Goal: Task Accomplishment & Management: Manage account settings

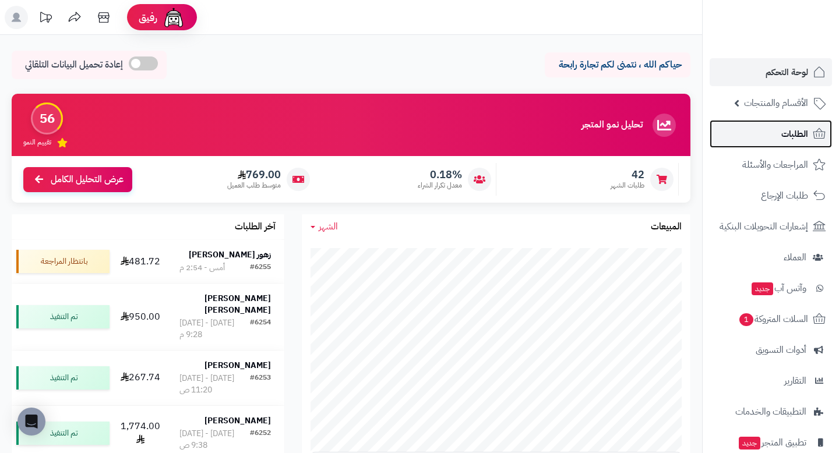
click at [794, 139] on span "الطلبات" at bounding box center [795, 134] width 27 height 16
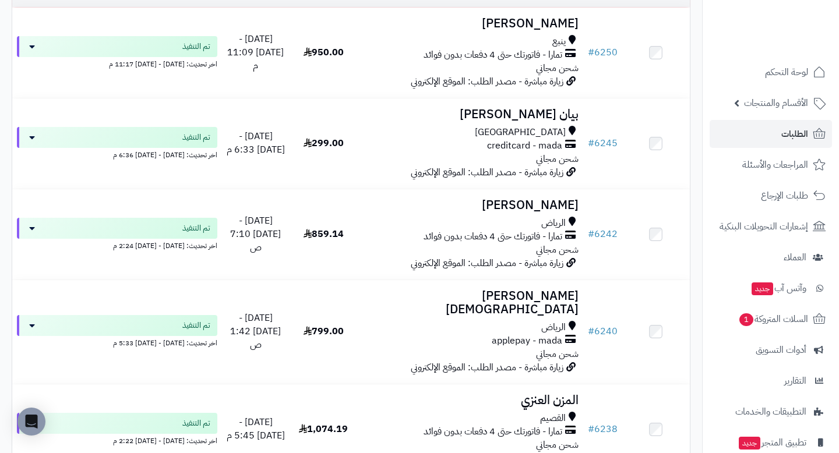
scroll to position [539, 0]
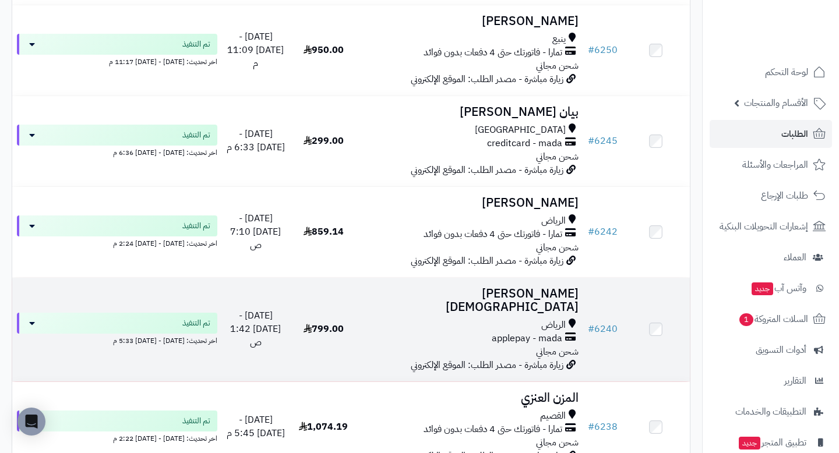
click at [494, 332] on span "applepay - mada" at bounding box center [527, 338] width 71 height 13
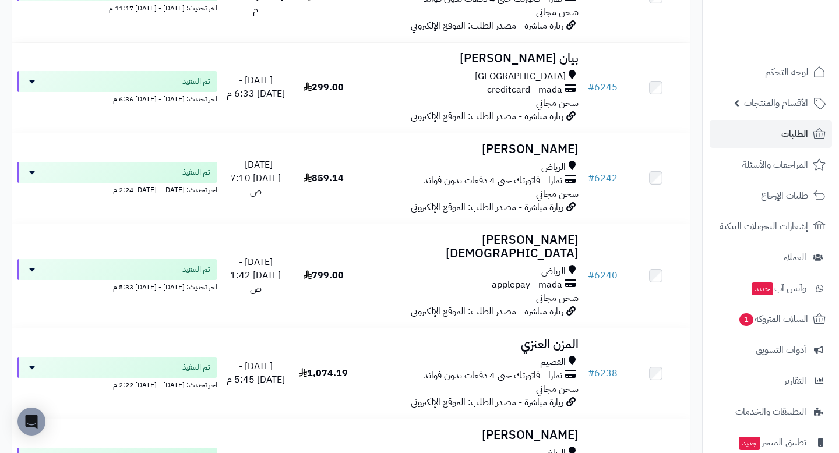
scroll to position [624, 0]
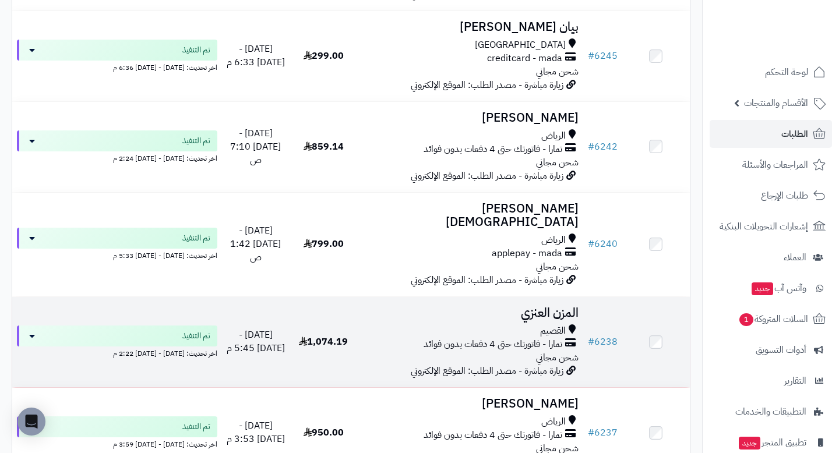
click at [469, 338] on span "تمارا - فاتورتك حتى 4 دفعات بدون فوائد" at bounding box center [493, 344] width 139 height 13
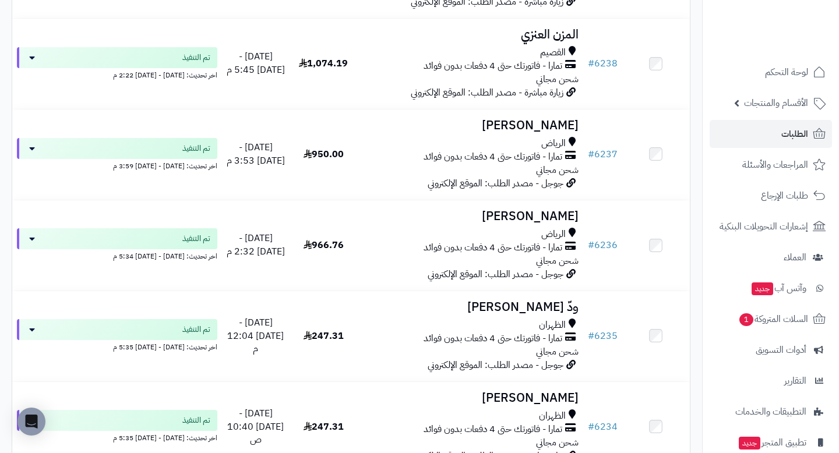
scroll to position [910, 0]
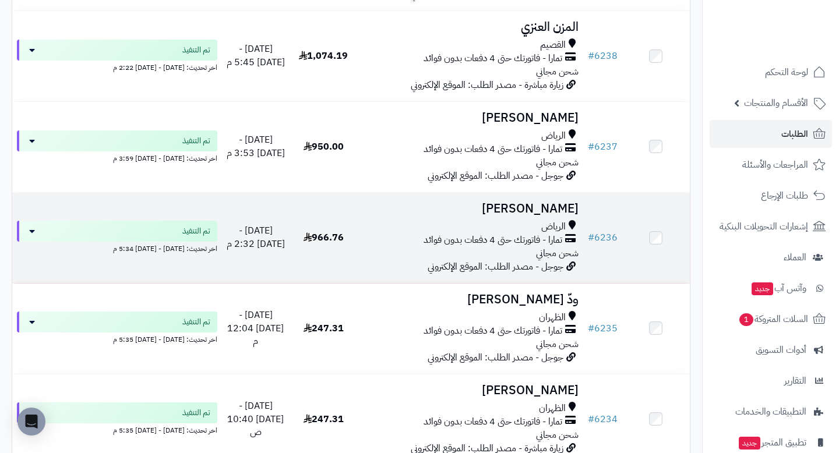
click at [491, 234] on span "تمارا - فاتورتك حتى 4 دفعات بدون فوائد" at bounding box center [493, 240] width 139 height 13
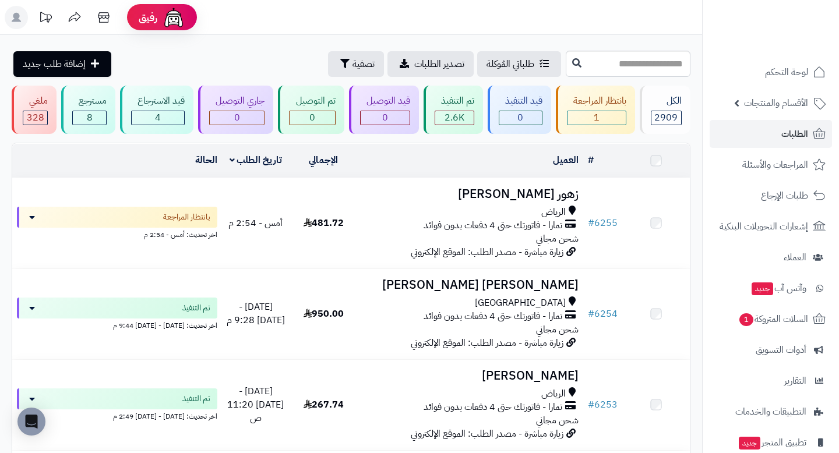
scroll to position [1159, 0]
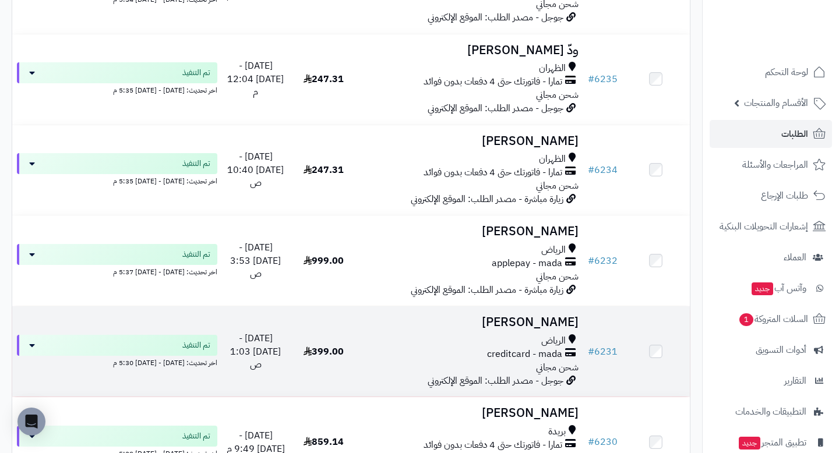
click at [485, 350] on div "الرياض creditcard - mada شحن مجاني" at bounding box center [470, 355] width 216 height 40
